Goal: Transaction & Acquisition: Purchase product/service

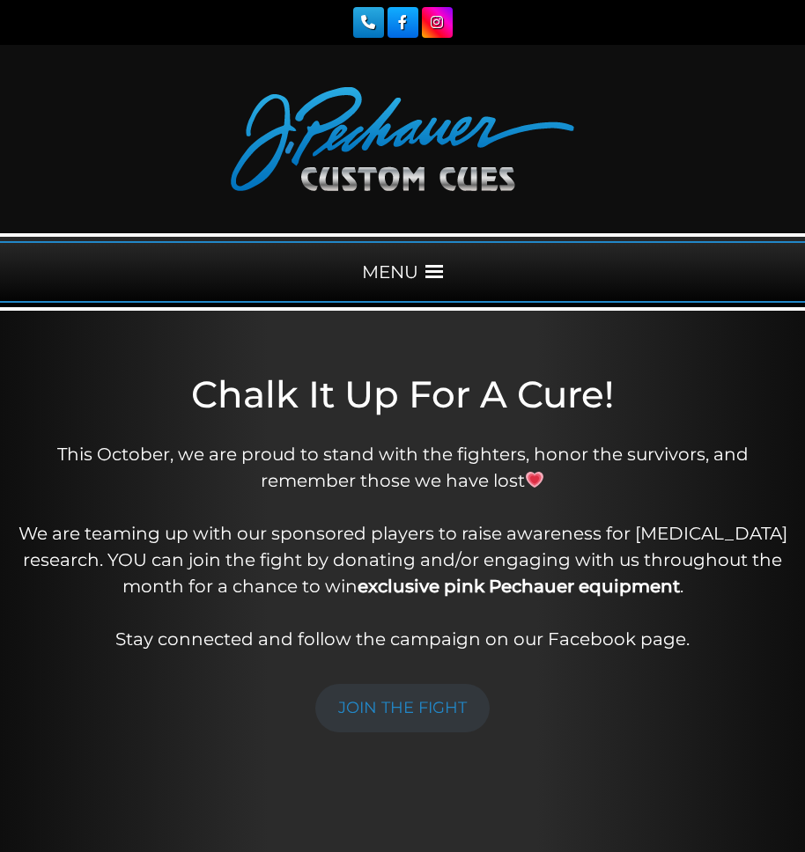
click at [440, 266] on span at bounding box center [434, 272] width 18 height 18
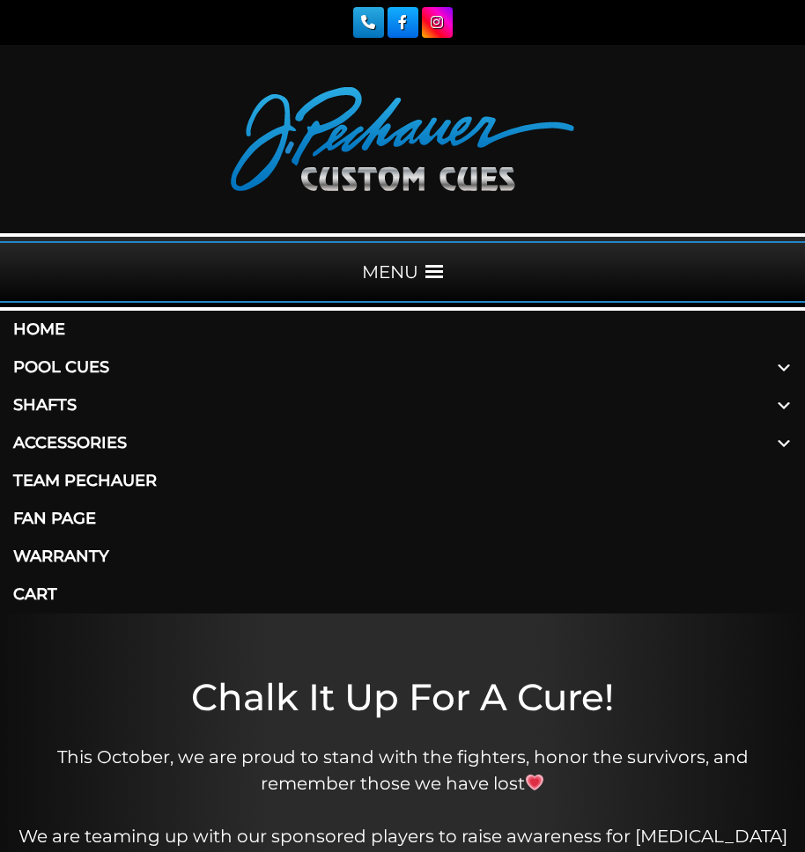
click at [73, 364] on link "Pool Cues" at bounding box center [402, 368] width 805 height 38
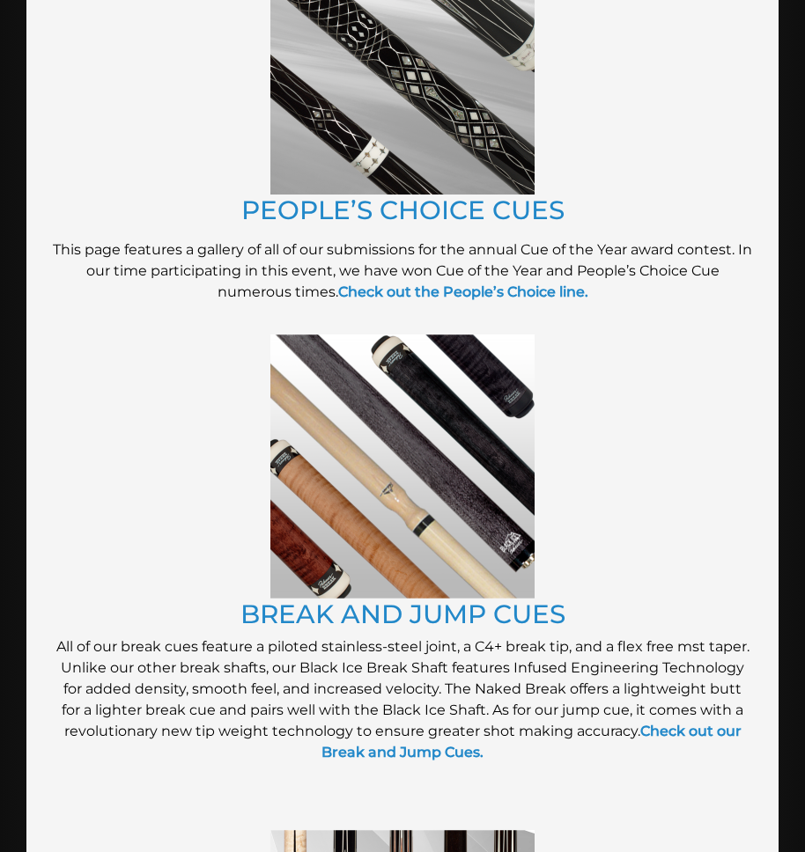
scroll to position [2431, 0]
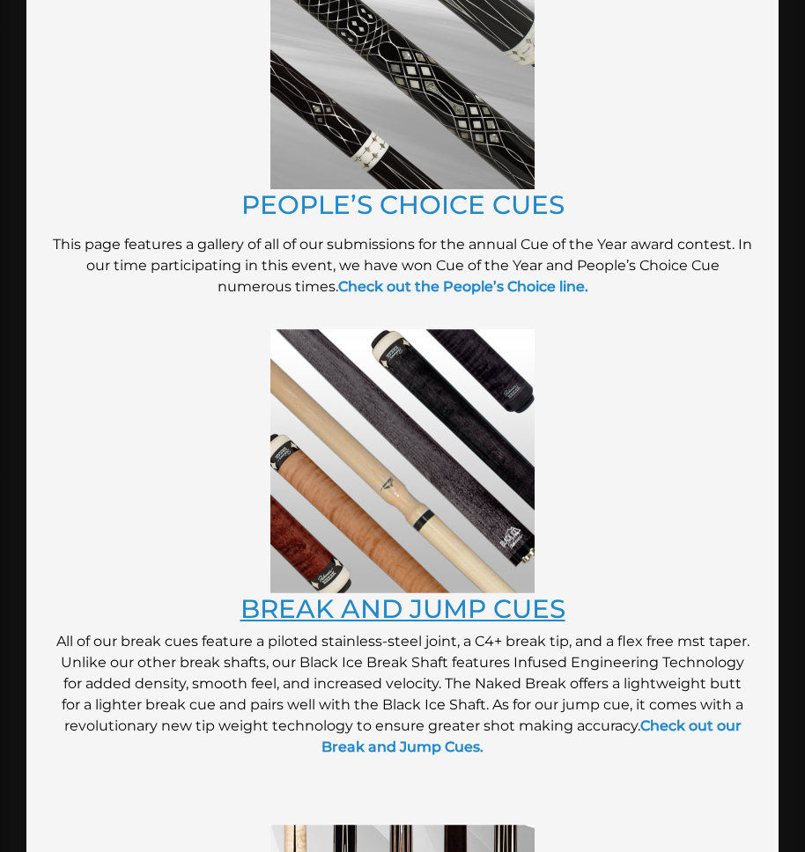
click at [429, 594] on link "BREAK AND JUMP CUES" at bounding box center [402, 608] width 325 height 31
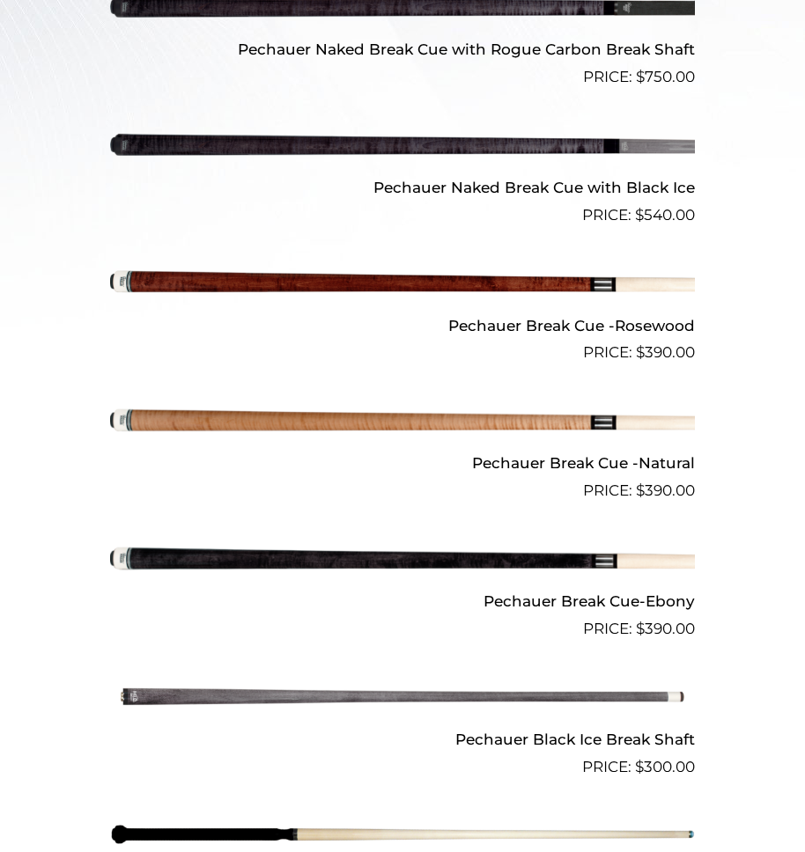
scroll to position [827, 0]
